Goal: Find specific page/section: Find specific page/section

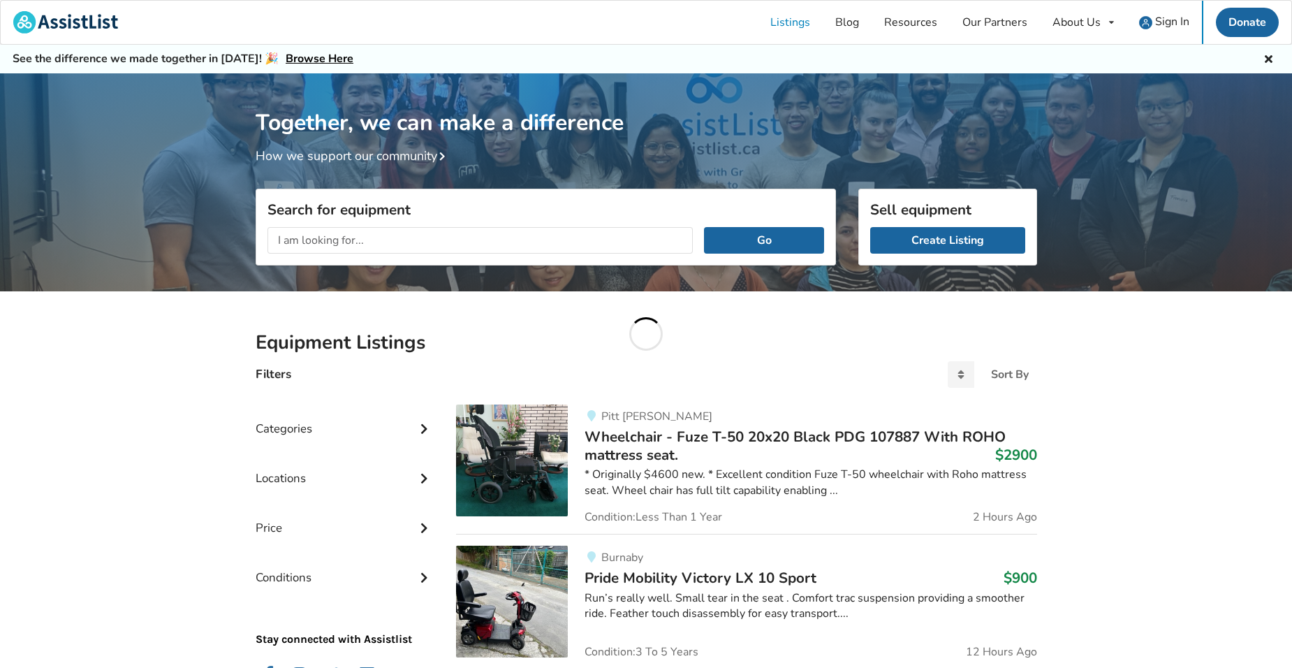
click at [344, 239] on input "text" at bounding box center [480, 240] width 426 height 27
click at [704, 227] on button "Go" at bounding box center [763, 240] width 119 height 27
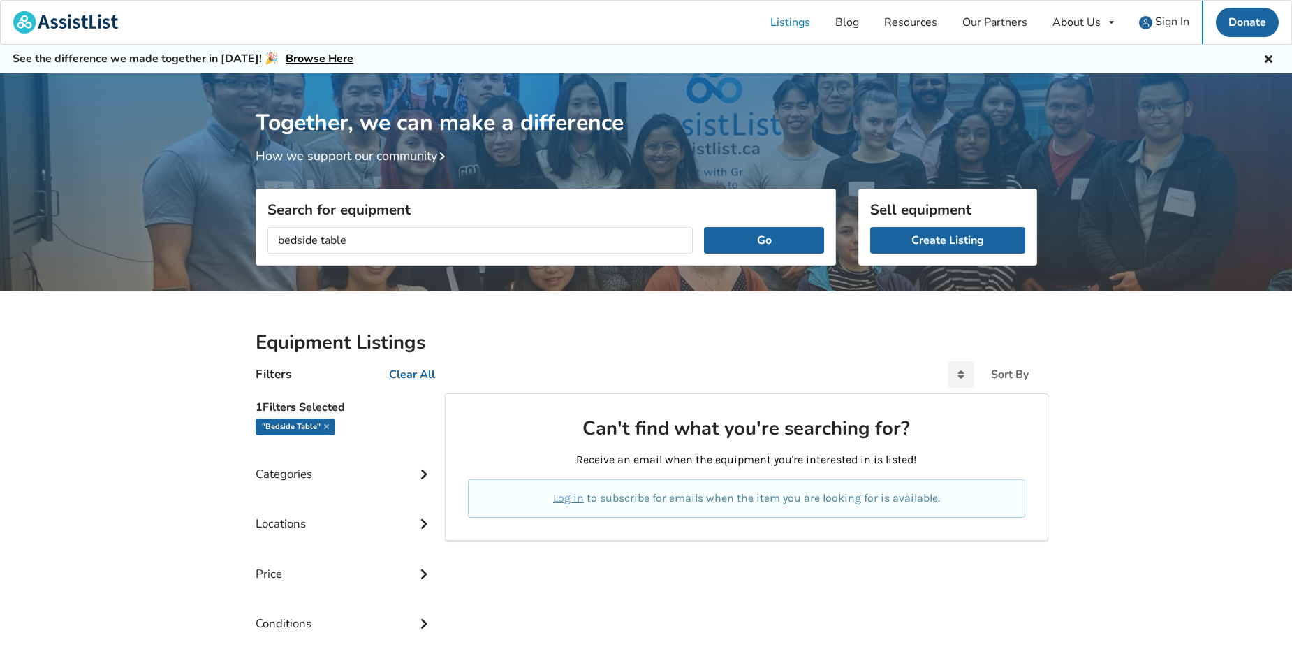
drag, startPoint x: 317, startPoint y: 239, endPoint x: 218, endPoint y: 244, distance: 99.2
click at [219, 244] on div "Together, we can make a difference How we support our community Search for equi…" at bounding box center [646, 426] width 1292 height 707
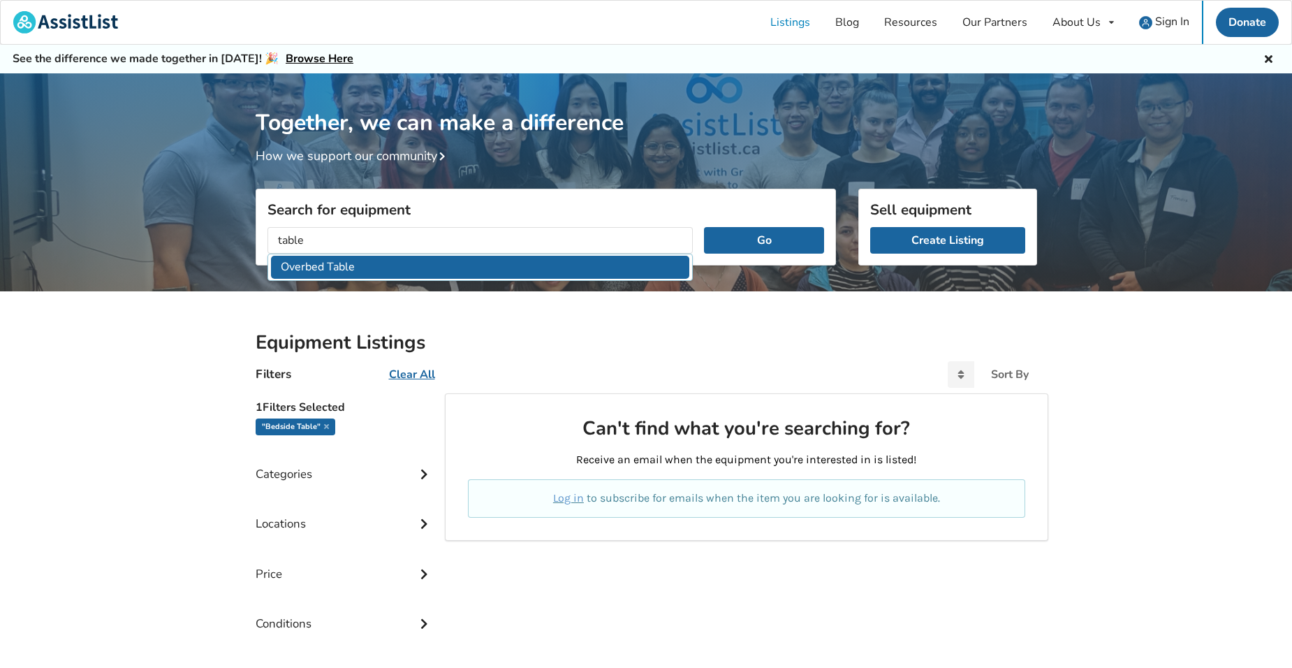
click at [300, 263] on li "Overbed Table" at bounding box center [480, 267] width 419 height 23
type input "Overbed Table"
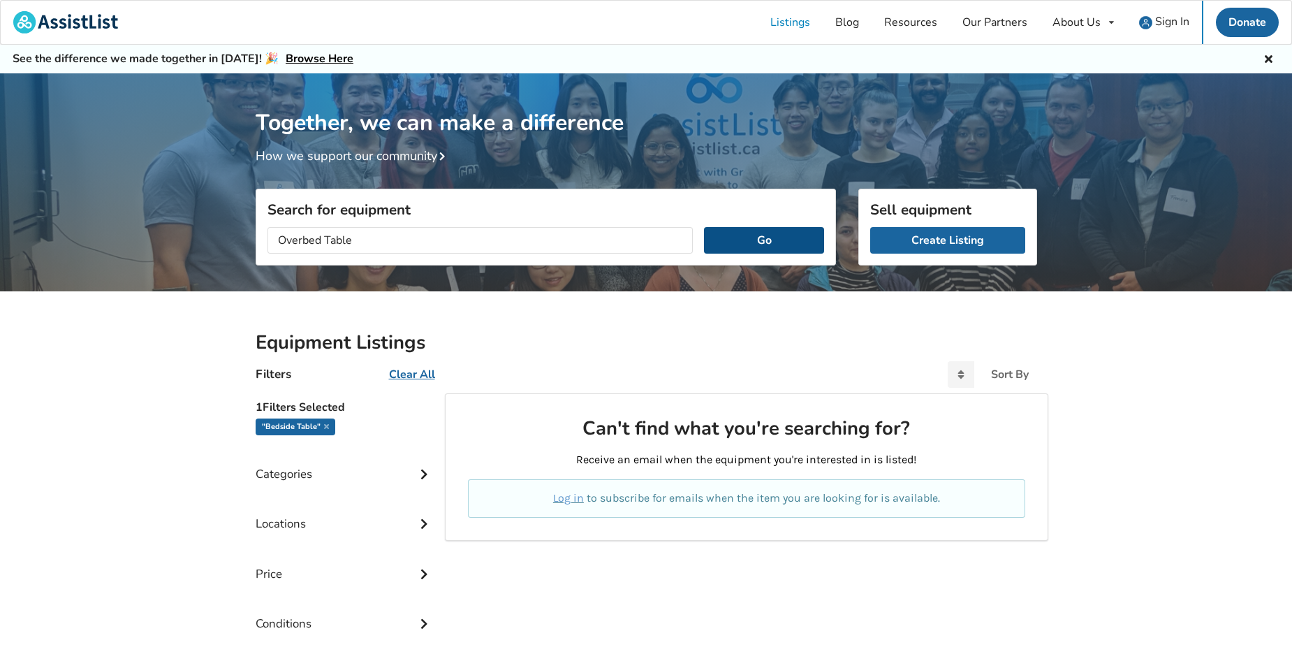
click at [790, 241] on button "Go" at bounding box center [763, 240] width 119 height 27
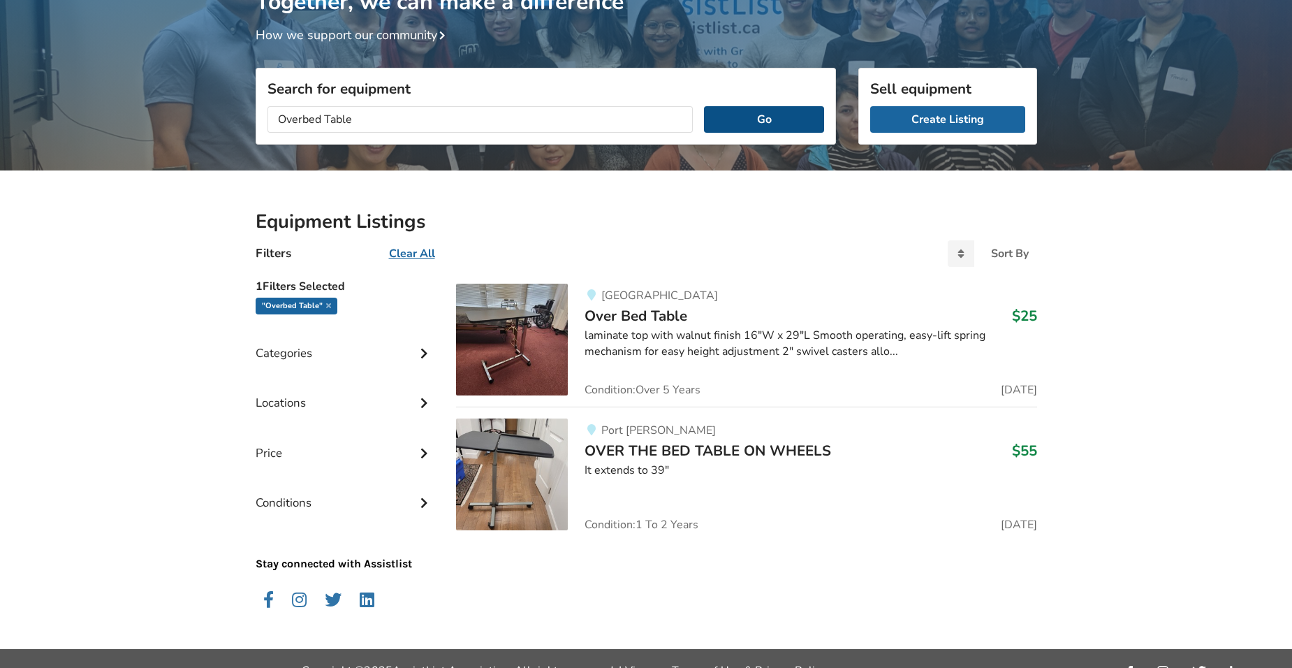
scroll to position [144, 0]
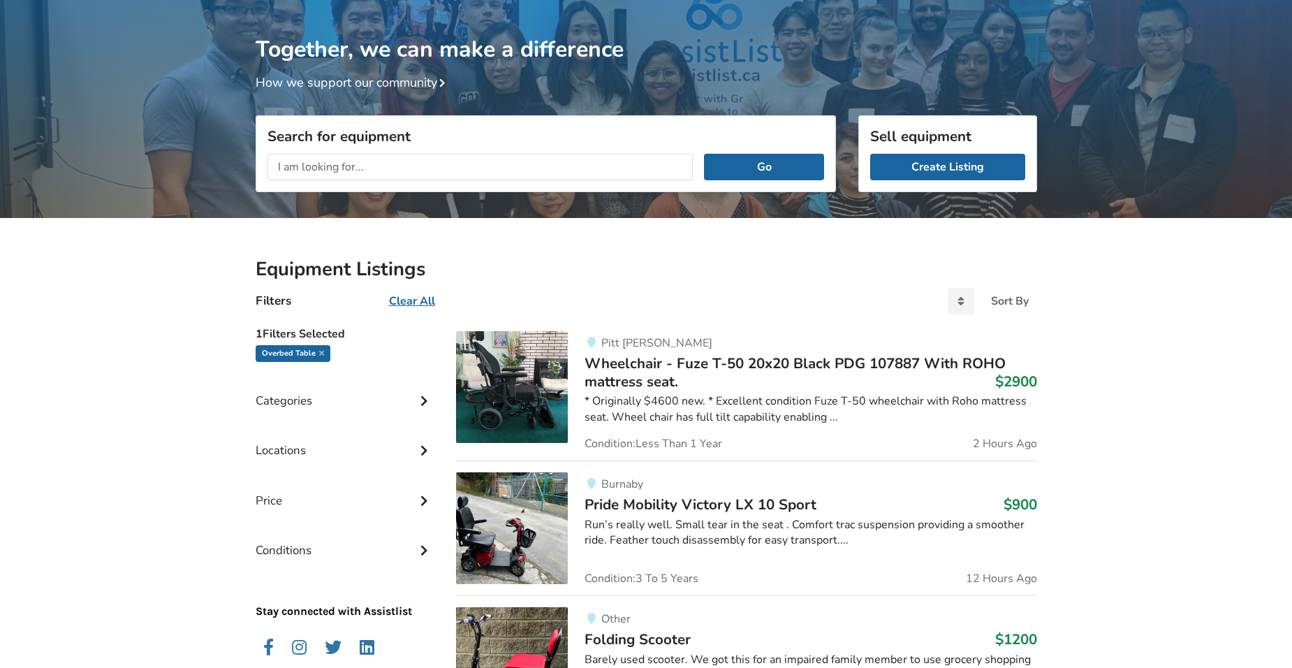
click at [350, 172] on input "text" at bounding box center [480, 167] width 426 height 27
